Goal: Task Accomplishment & Management: Use online tool/utility

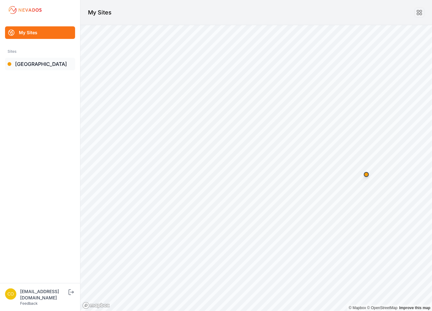
click at [41, 64] on link "[GEOGRAPHIC_DATA]" at bounding box center [40, 64] width 70 height 13
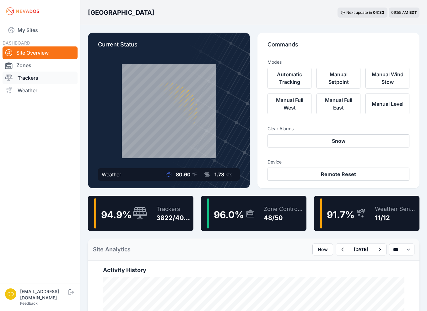
click at [23, 78] on link "Trackers" at bounding box center [40, 78] width 75 height 13
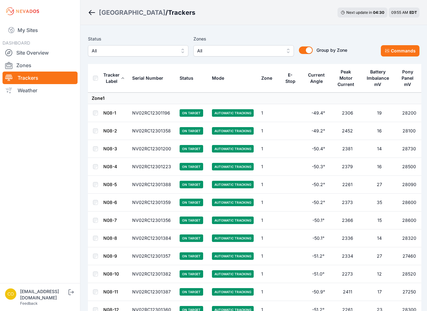
click at [216, 48] on span "All" at bounding box center [239, 51] width 84 height 8
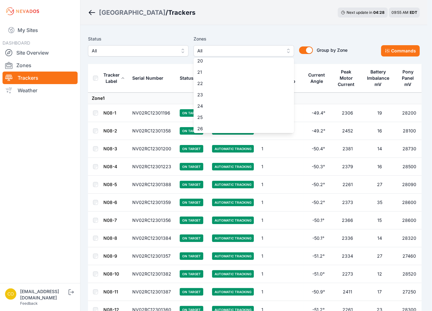
scroll to position [283, 0]
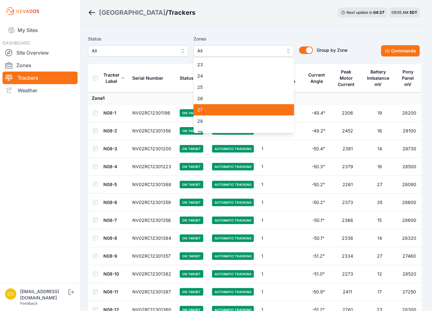
click at [217, 113] on span "27" at bounding box center [239, 110] width 85 height 6
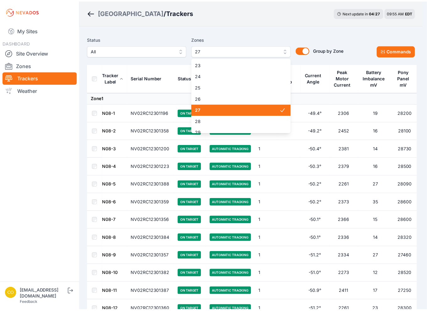
scroll to position [346, 0]
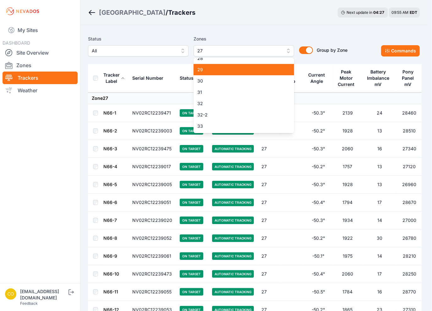
click at [210, 69] on span "29" at bounding box center [239, 70] width 85 height 6
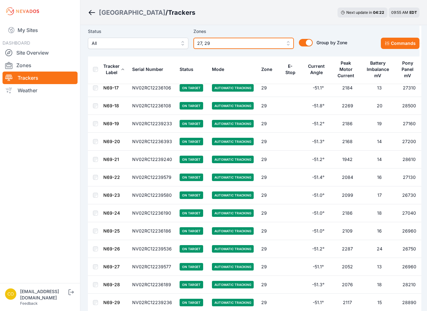
scroll to position [3447, 0]
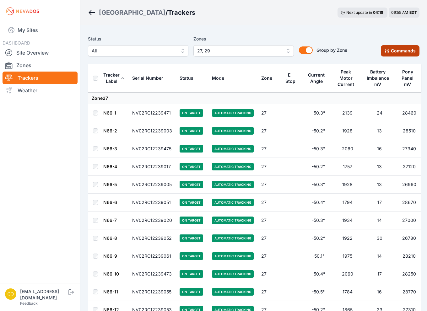
click at [397, 53] on button "Commands" at bounding box center [400, 50] width 39 height 11
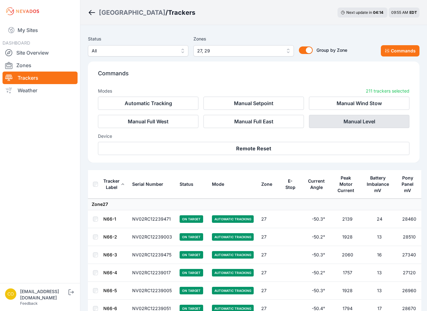
click at [349, 122] on button "Manual Level" at bounding box center [359, 121] width 101 height 13
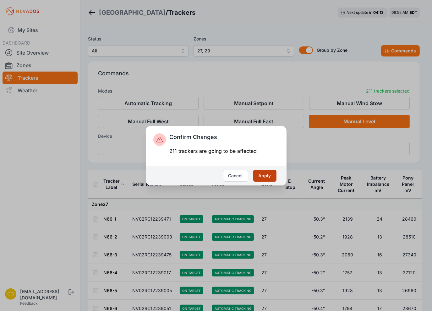
click at [266, 175] on button "Apply" at bounding box center [264, 176] width 23 height 12
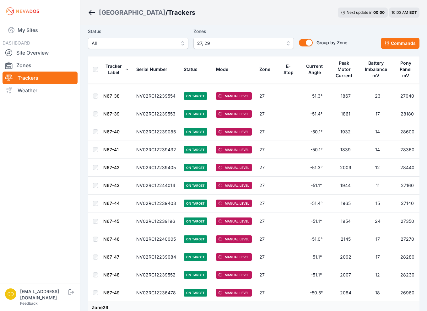
scroll to position [1854, 0]
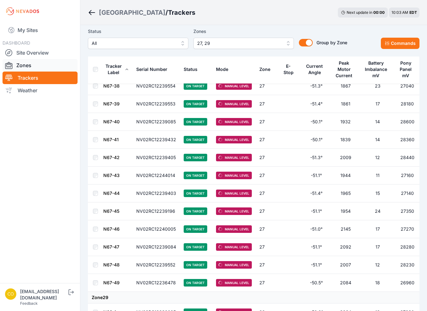
click at [39, 65] on link "Zones" at bounding box center [40, 65] width 75 height 13
click at [22, 67] on link "Zones" at bounding box center [40, 65] width 75 height 13
click at [24, 66] on link "Zones" at bounding box center [40, 65] width 75 height 13
click at [34, 50] on link "Site Overview" at bounding box center [40, 53] width 75 height 13
click at [28, 64] on link "Zones" at bounding box center [40, 65] width 75 height 13
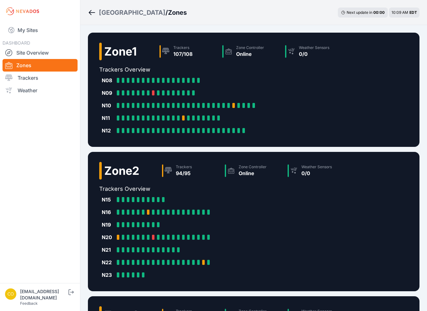
click at [17, 252] on nav "My Sites DASHBOARD Site Overview Zones Trackers Weather" at bounding box center [40, 151] width 80 height 256
click at [31, 80] on link "Trackers" at bounding box center [40, 78] width 75 height 13
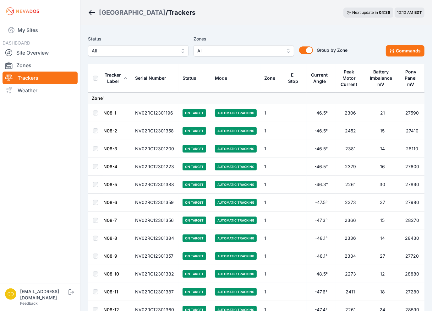
click at [243, 50] on span "All" at bounding box center [239, 51] width 84 height 8
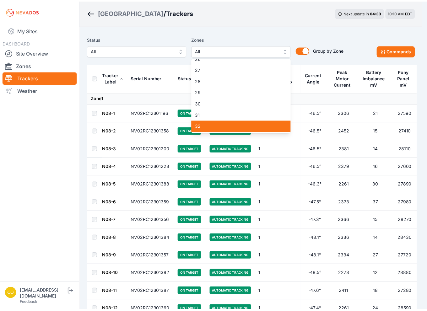
scroll to position [314, 0]
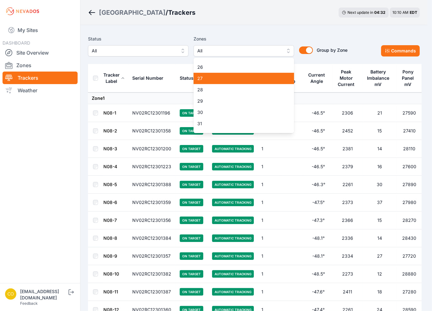
click at [202, 78] on span "27" at bounding box center [239, 78] width 85 height 6
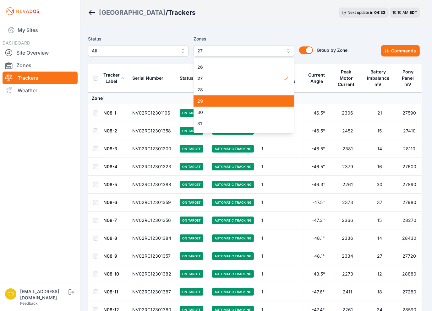
click at [207, 103] on span "29" at bounding box center [239, 101] width 85 height 6
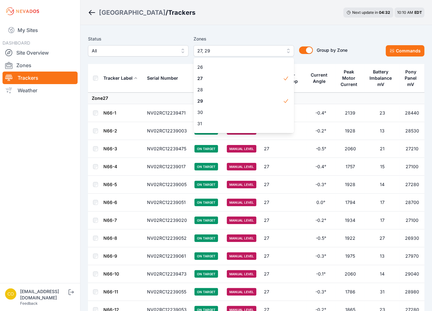
click at [68, 191] on nav "My Sites DASHBOARD Site Overview Zones Trackers Weather" at bounding box center [40, 151] width 80 height 256
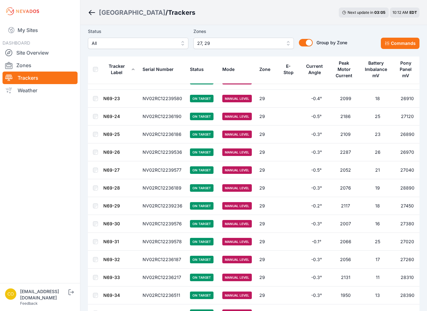
scroll to position [3447, 0]
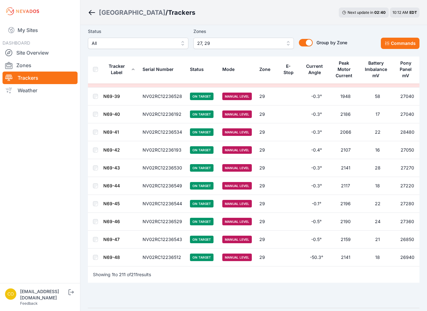
scroll to position [3634, 0]
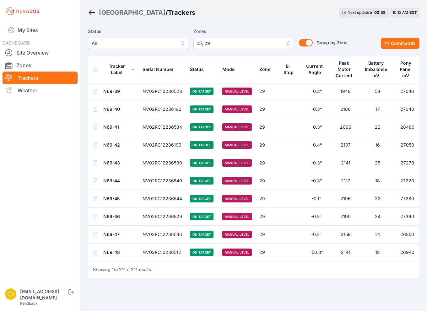
click at [114, 250] on link "N69-48" at bounding box center [111, 252] width 17 height 5
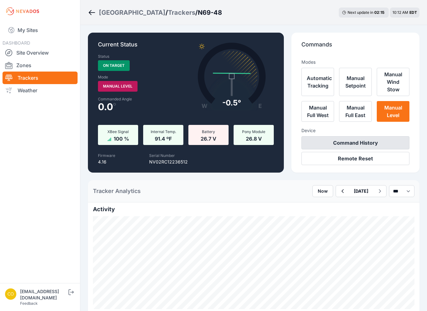
click at [338, 150] on button "Command History" at bounding box center [356, 142] width 108 height 13
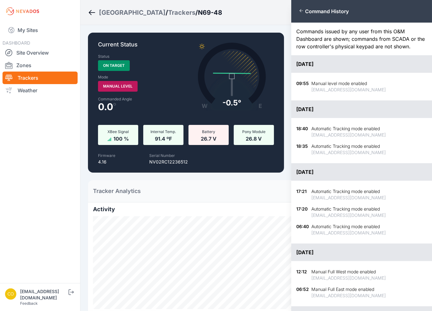
click at [228, 175] on div "Close panel Command History Commands issued by any user from this O&M Dashboard…" at bounding box center [216, 155] width 432 height 311
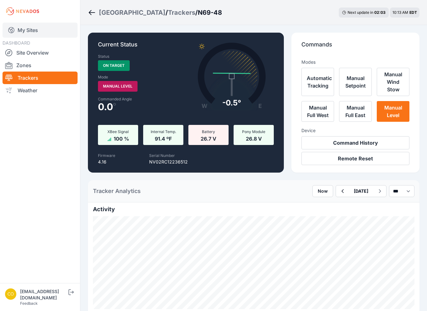
click at [35, 30] on link "My Sites" at bounding box center [40, 30] width 75 height 15
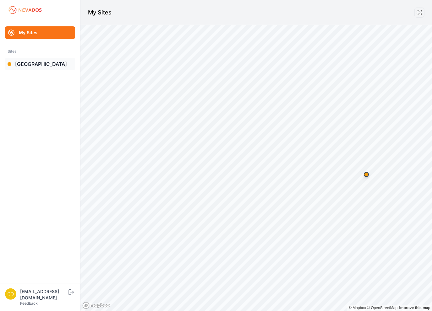
click at [45, 64] on link "[GEOGRAPHIC_DATA]" at bounding box center [40, 64] width 70 height 13
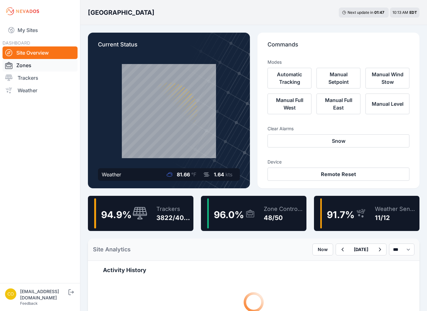
click at [26, 64] on link "Zones" at bounding box center [40, 65] width 75 height 13
